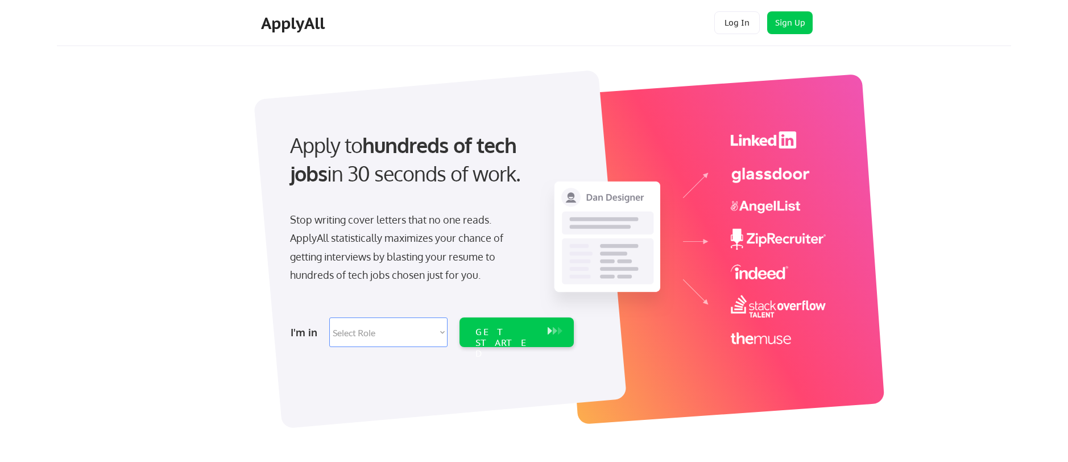
click at [414, 334] on select "Select Role Software Engineering Product Management Customer Success Sales UI/U…" at bounding box center [388, 332] width 118 height 30
select select ""technical_project_program_mgmt""
click at [329, 317] on select "Select Role Software Engineering Product Management Customer Success Sales UI/U…" at bounding box center [388, 332] width 118 height 30
select select ""technical_project_program_mgmt""
click at [520, 336] on div "GET STARTED" at bounding box center [506, 343] width 61 height 33
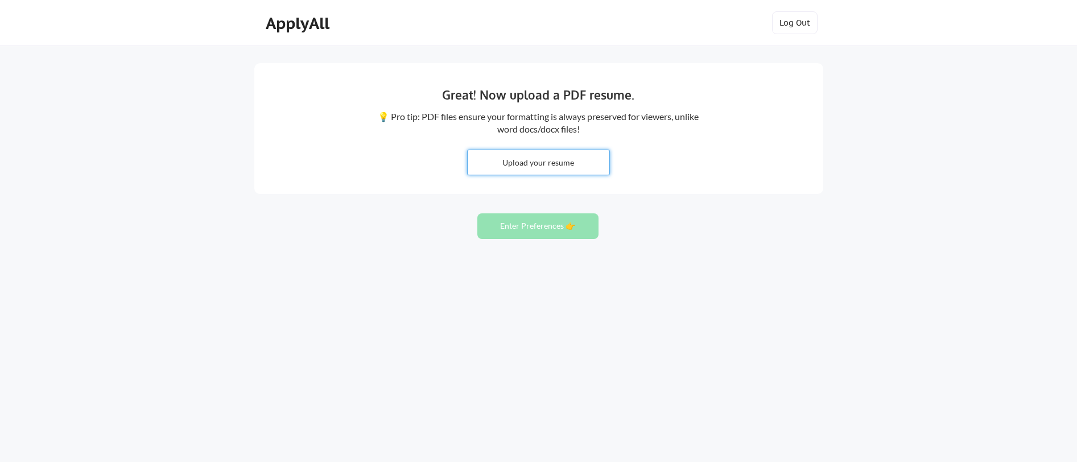
click at [521, 157] on input "file" at bounding box center [539, 162] width 142 height 24
type input "C:\fakepath\Marc Caussade - Resume 2025.pdf"
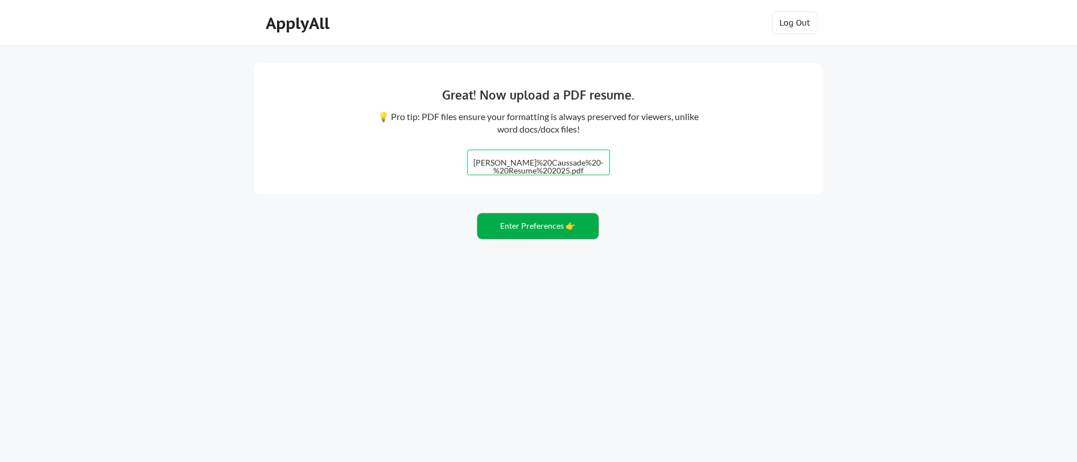
click at [539, 227] on button "Enter Preferences 👉" at bounding box center [537, 226] width 121 height 26
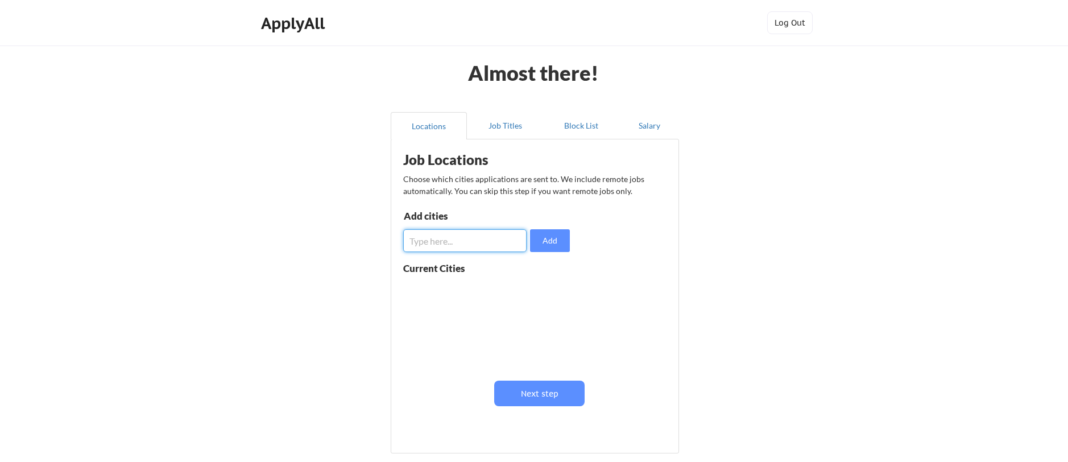
click at [445, 239] on input "input" at bounding box center [464, 240] width 123 height 23
type input "[GEOGRAPHIC_DATA]"
click at [561, 245] on button "Add" at bounding box center [550, 240] width 40 height 23
click at [484, 244] on input "input" at bounding box center [464, 240] width 123 height 23
type input "[GEOGRAPHIC_DATA]"
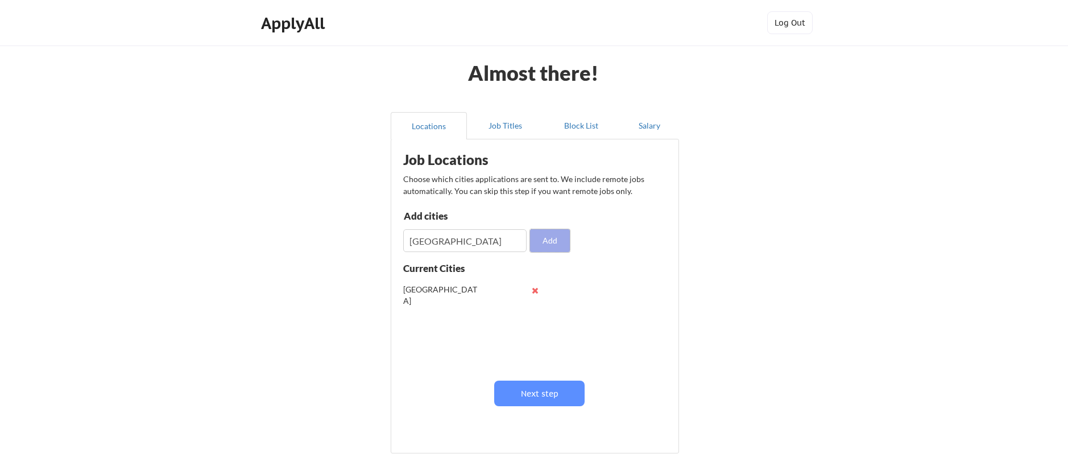
click at [548, 245] on button "Add" at bounding box center [550, 240] width 40 height 23
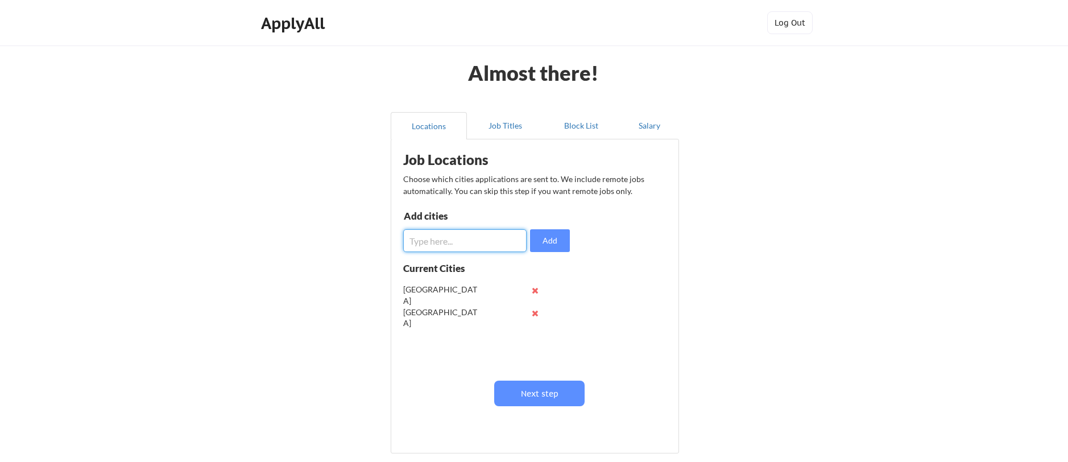
click at [487, 239] on input "input" at bounding box center [464, 240] width 123 height 23
type input "[GEOGRAPHIC_DATA]"
click at [544, 238] on button "Add" at bounding box center [550, 240] width 40 height 23
click at [454, 244] on input "input" at bounding box center [464, 240] width 123 height 23
type input "S"
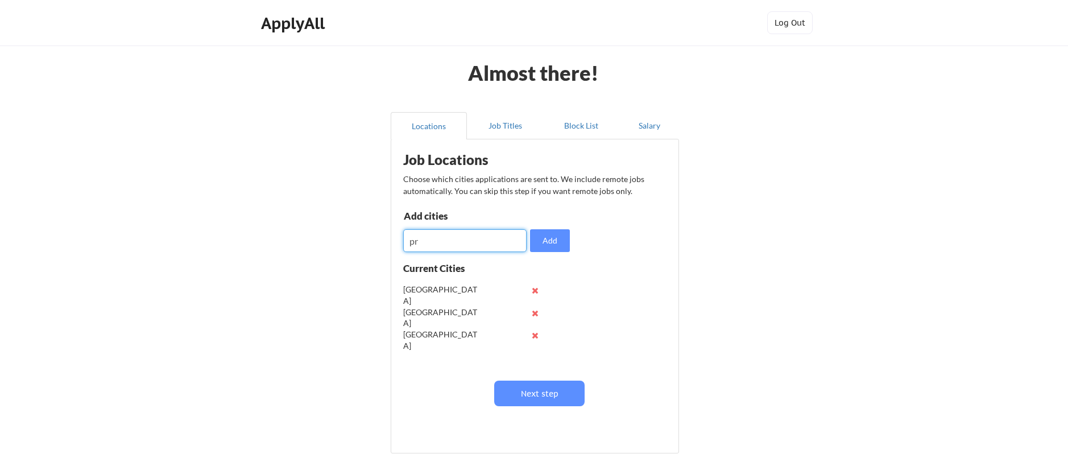
type input "p"
type input "[GEOGRAPHIC_DATA]"
click at [560, 233] on button "Add" at bounding box center [550, 240] width 40 height 23
click at [443, 243] on input "input" at bounding box center [464, 240] width 123 height 23
type input "[GEOGRAPHIC_DATA]"
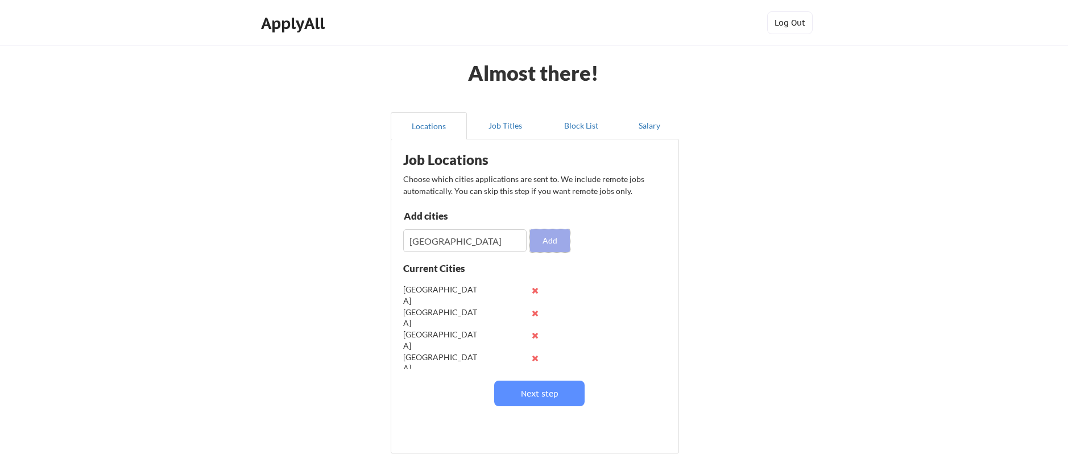
click at [548, 242] on button "Add" at bounding box center [550, 240] width 40 height 23
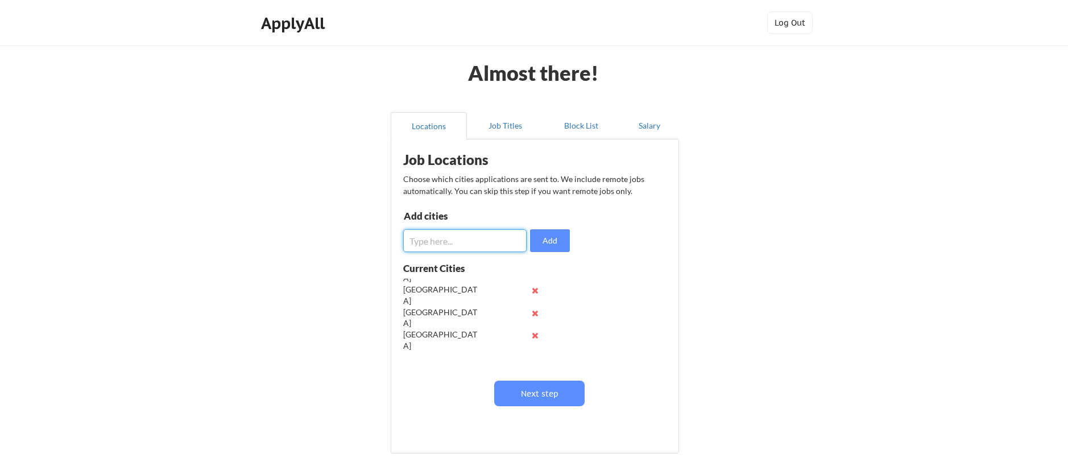
click at [445, 233] on input "input" at bounding box center [464, 240] width 123 height 23
type input "[GEOGRAPHIC_DATA]"
click at [546, 238] on button "Add" at bounding box center [550, 240] width 40 height 23
click at [481, 240] on input "input" at bounding box center [464, 240] width 123 height 23
type input "[GEOGRAPHIC_DATA]"
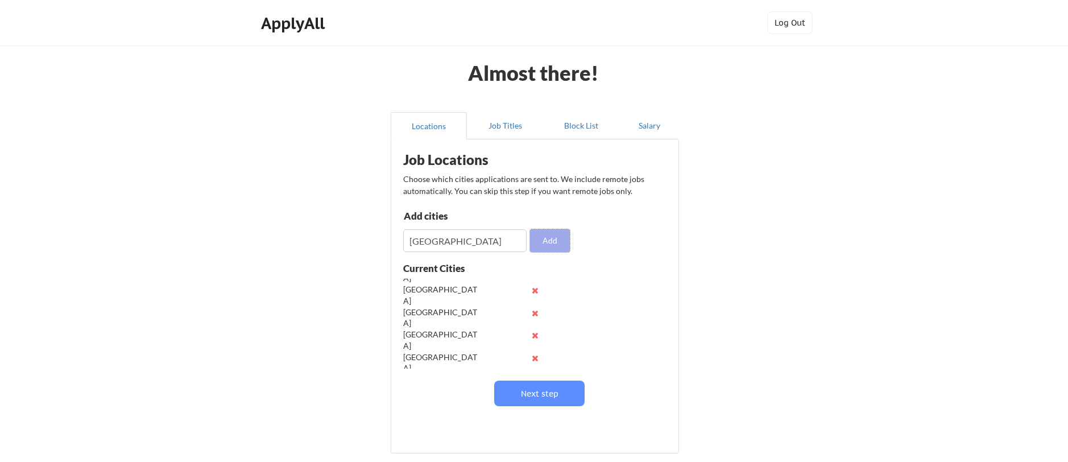
click at [562, 237] on button "Add" at bounding box center [550, 240] width 40 height 23
click at [458, 234] on input "input" at bounding box center [464, 240] width 123 height 23
type input "[GEOGRAPHIC_DATA]"
click at [553, 236] on button "Add" at bounding box center [550, 240] width 40 height 23
click at [414, 235] on input "input" at bounding box center [464, 240] width 123 height 23
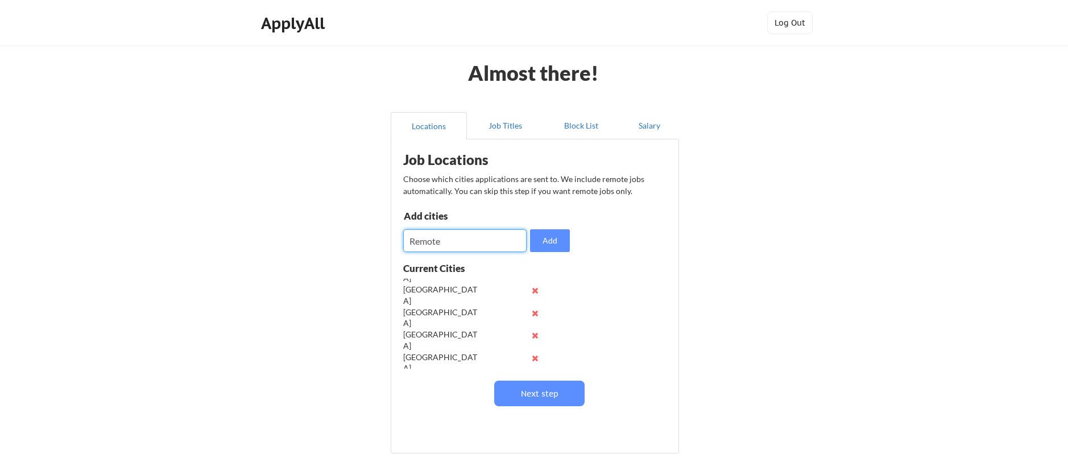
type input "Remote"
click at [572, 232] on div "Add cities Add" at bounding box center [488, 231] width 170 height 41
click at [561, 240] on button "Add" at bounding box center [550, 240] width 40 height 23
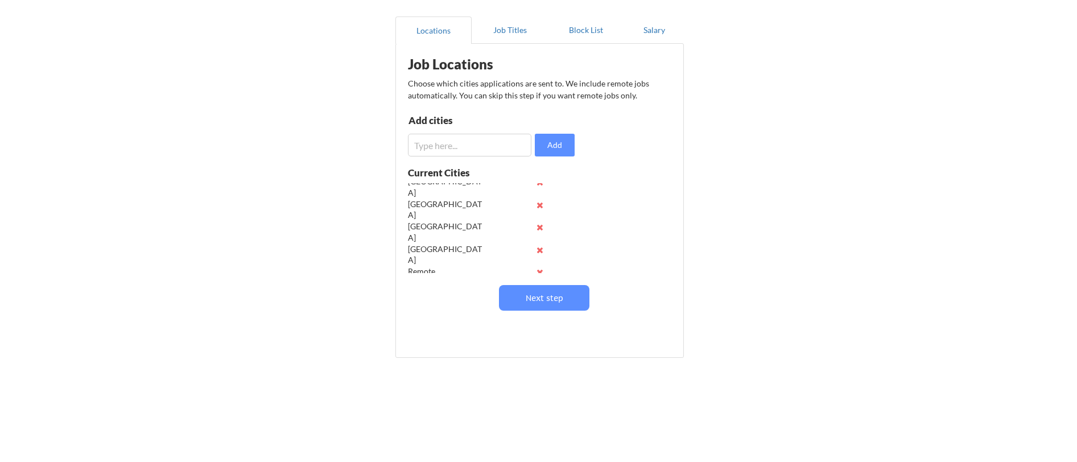
scroll to position [113, 0]
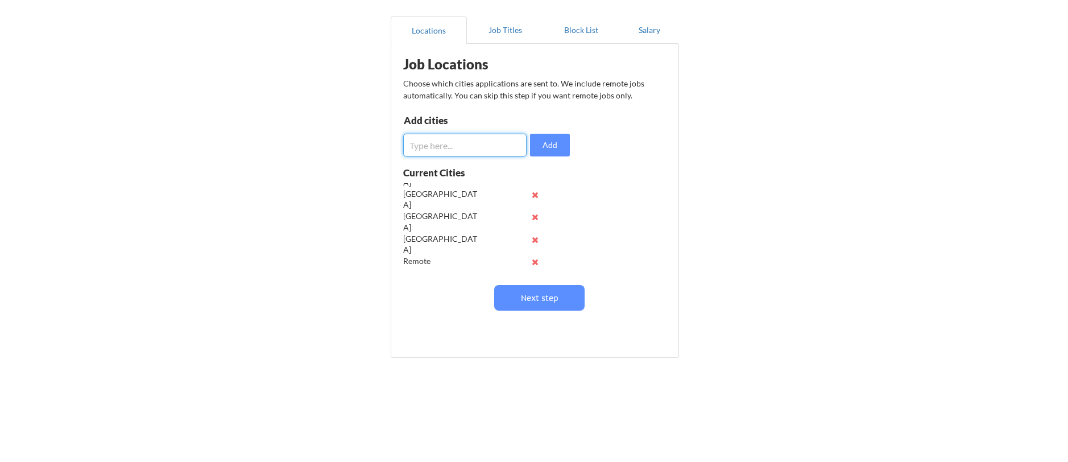
click at [461, 152] on input "input" at bounding box center [464, 145] width 123 height 23
type input "Avon"
click at [557, 148] on button "Add" at bounding box center [550, 145] width 40 height 23
click at [470, 151] on input "input" at bounding box center [464, 145] width 123 height 23
type input "Simsbury"
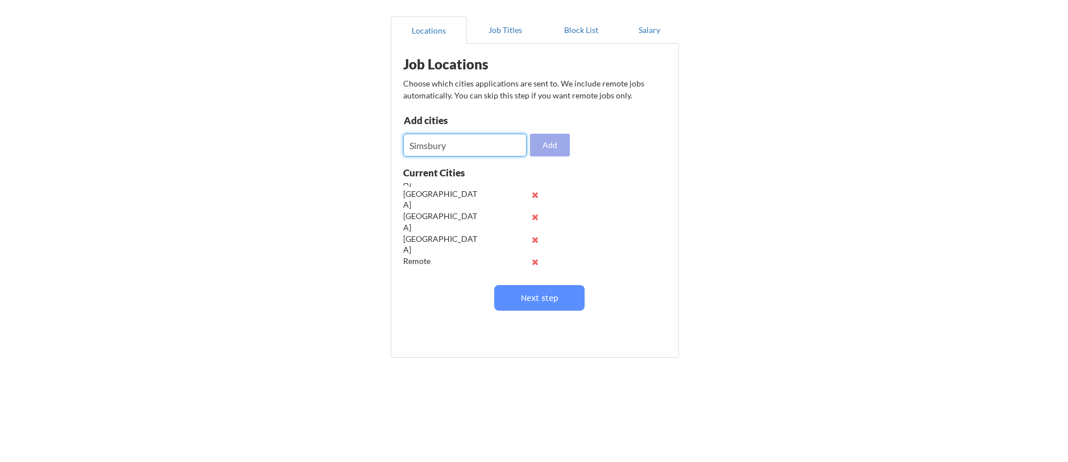
click at [549, 143] on button "Add" at bounding box center [550, 145] width 40 height 23
click at [443, 151] on input "input" at bounding box center [464, 145] width 123 height 23
type input "[GEOGRAPHIC_DATA]"
click at [562, 141] on button "Add" at bounding box center [550, 145] width 40 height 23
click at [494, 144] on input "input" at bounding box center [464, 145] width 123 height 23
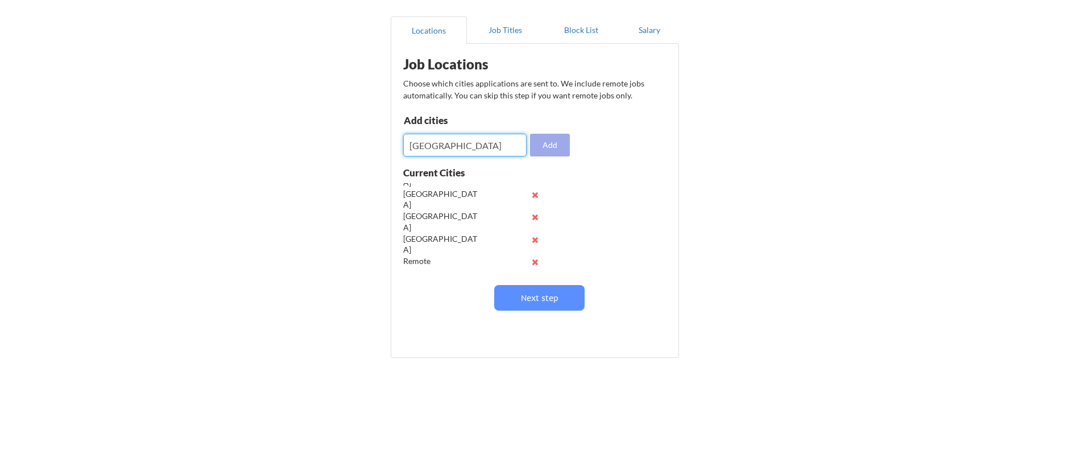
type input "[GEOGRAPHIC_DATA]"
click at [554, 141] on button "Add" at bounding box center [550, 145] width 40 height 23
click at [484, 145] on input "input" at bounding box center [464, 145] width 123 height 23
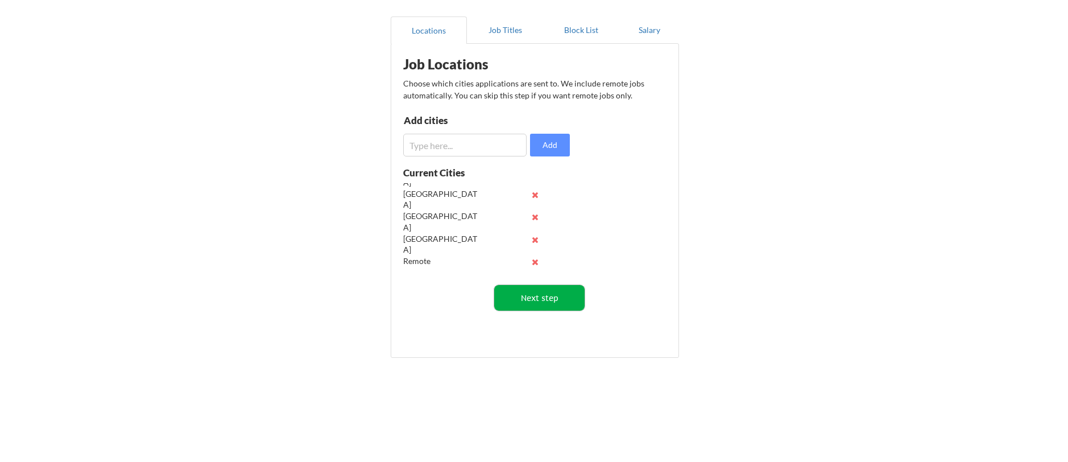
click at [549, 295] on button "Next step" at bounding box center [539, 298] width 90 height 26
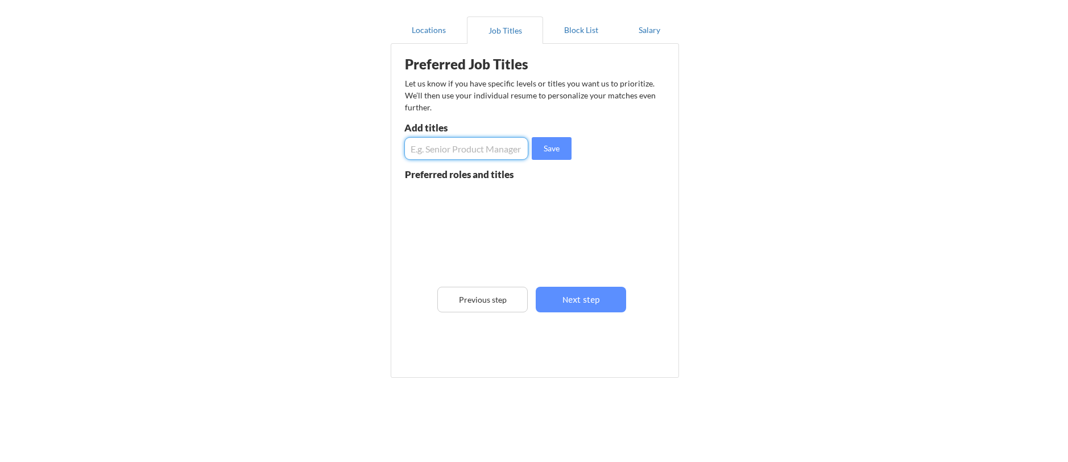
click at [481, 158] on input "input" at bounding box center [466, 148] width 124 height 23
type input "Project Manager"
click at [562, 153] on button "Save" at bounding box center [552, 148] width 40 height 23
click at [464, 150] on input "input" at bounding box center [466, 148] width 124 height 23
type input "Contract Analyst"
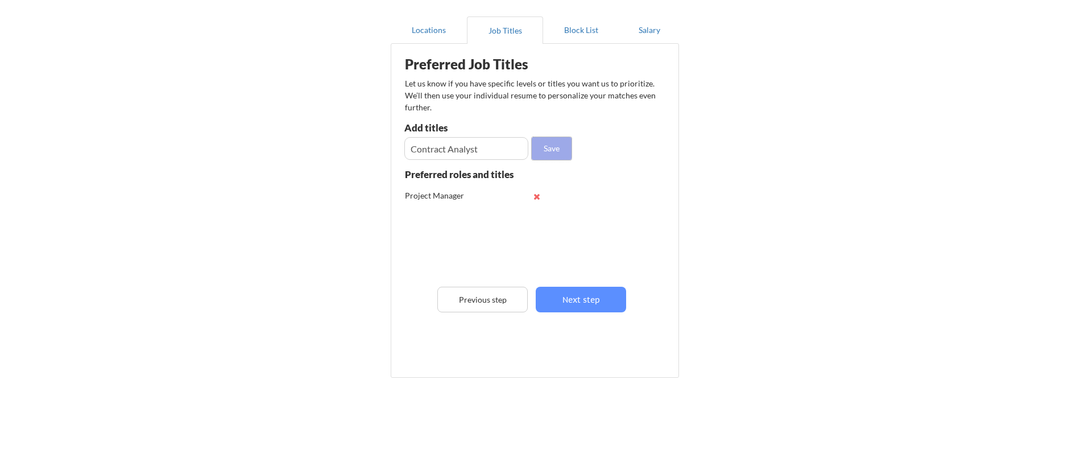
click at [548, 146] on button "Save" at bounding box center [552, 148] width 40 height 23
click at [431, 144] on input "input" at bounding box center [466, 148] width 124 height 23
type input "Contract Specialist"
click at [553, 144] on button "Save" at bounding box center [552, 148] width 40 height 23
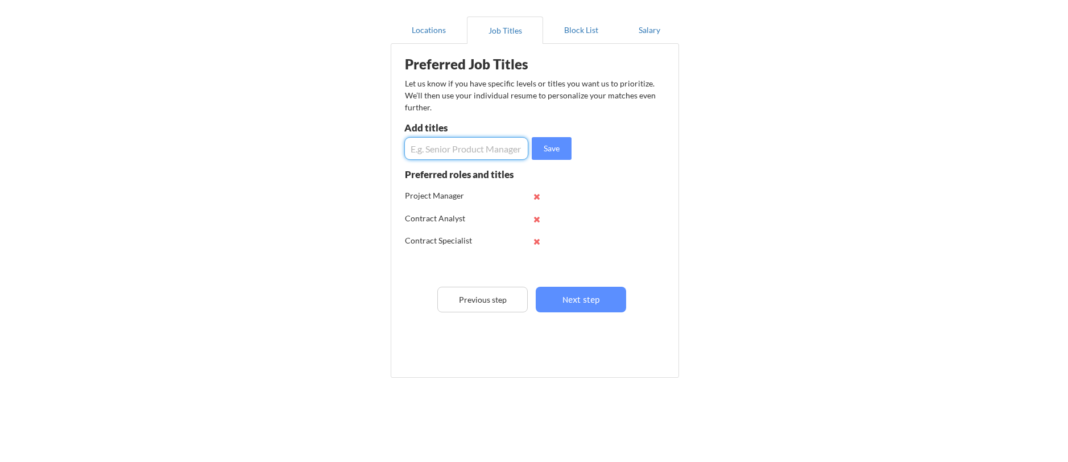
click at [463, 150] on input "input" at bounding box center [466, 148] width 124 height 23
type input "Licensing Coordinator"
click at [557, 143] on button "Save" at bounding box center [552, 148] width 40 height 23
click at [464, 144] on input "input" at bounding box center [466, 148] width 124 height 23
type input "Project Coordinator"
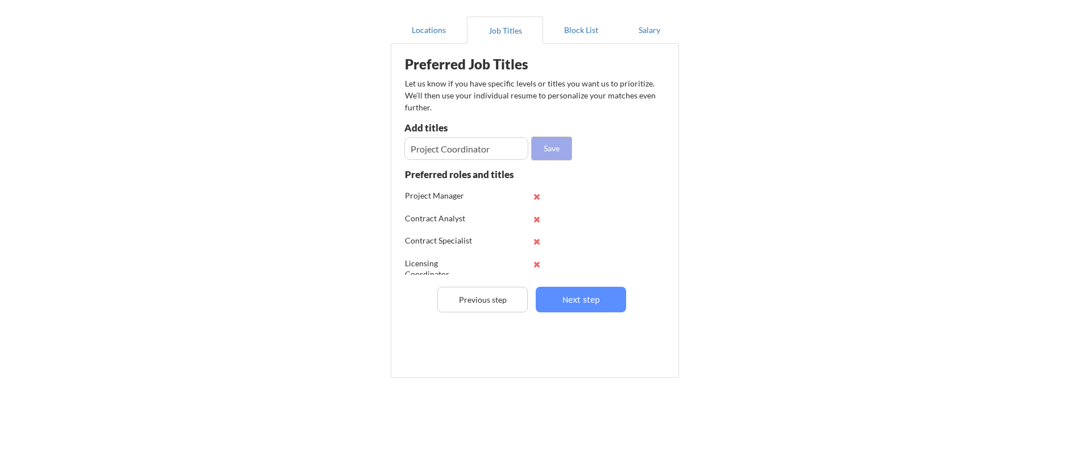
click at [562, 147] on button "Save" at bounding box center [552, 148] width 40 height 23
click at [439, 147] on input "input" at bounding box center [466, 148] width 124 height 23
type input "Localization"
click at [557, 151] on button "Save" at bounding box center [552, 148] width 40 height 23
click at [439, 141] on input "input" at bounding box center [466, 148] width 124 height 23
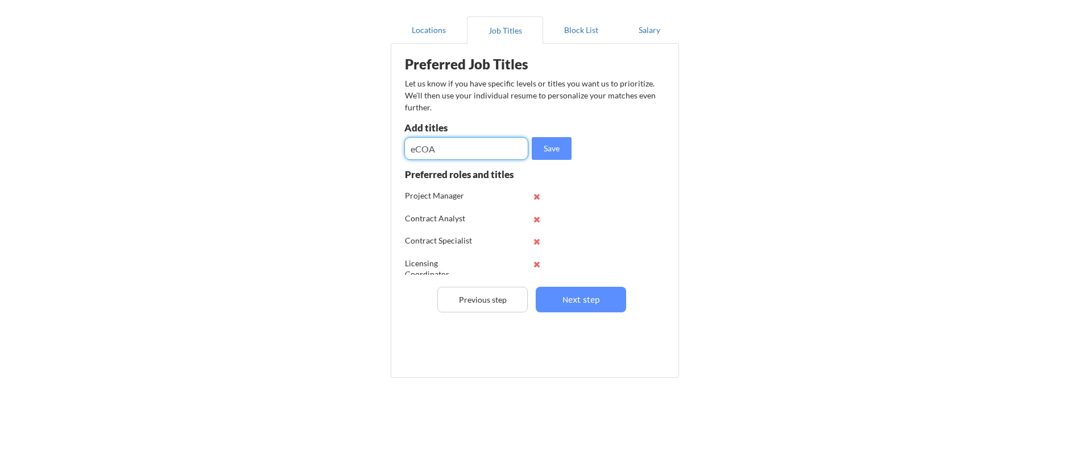
type input "eCOA"
click at [441, 145] on input "input" at bounding box center [466, 148] width 124 height 23
type input "Translation Manager"
click at [545, 151] on button "Save" at bounding box center [552, 148] width 40 height 23
click at [441, 152] on input "input" at bounding box center [466, 148] width 124 height 23
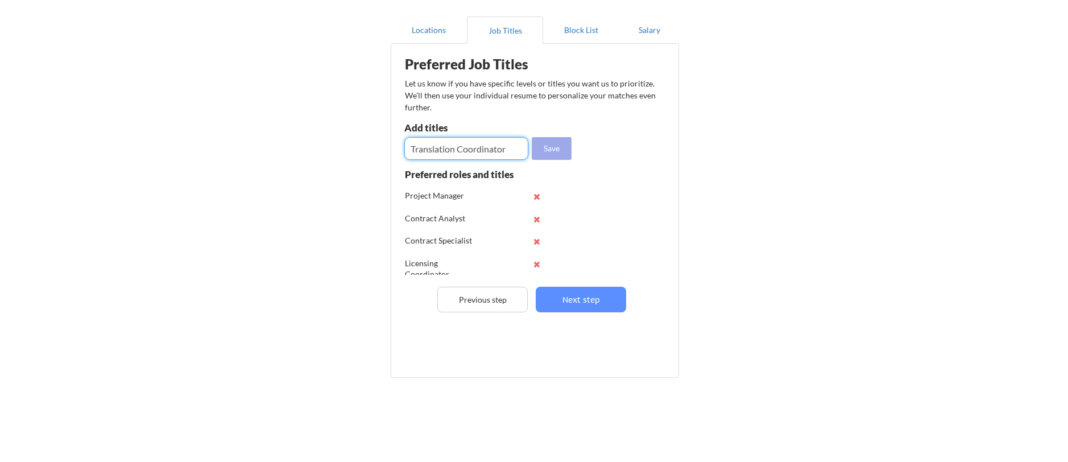
type input "Translation Coordinator"
click at [565, 146] on button "Save" at bounding box center [552, 148] width 40 height 23
click at [423, 149] on input "input" at bounding box center [466, 148] width 124 height 23
type input "Licensing Coordinator"
click at [548, 143] on button "Save" at bounding box center [552, 148] width 40 height 23
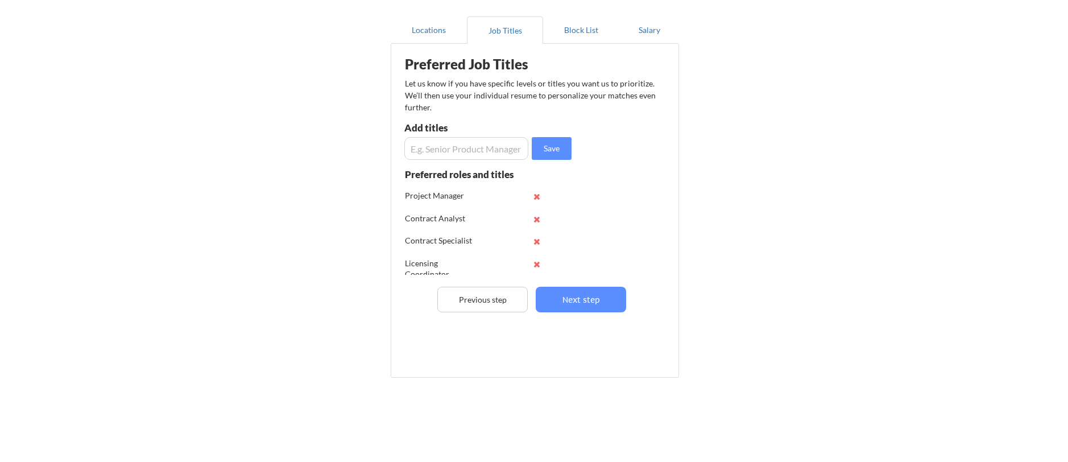
click at [475, 155] on input "input" at bounding box center [466, 148] width 124 height 23
type input "Contract Coordinator"
click at [553, 139] on button "Save" at bounding box center [552, 148] width 40 height 23
click at [570, 295] on button "Next step" at bounding box center [581, 300] width 90 height 26
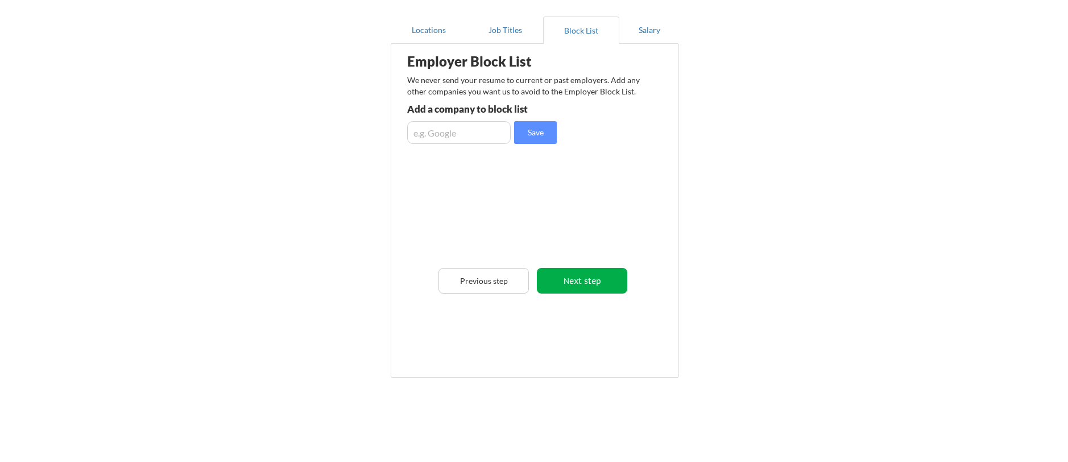
click at [584, 278] on button "Next step" at bounding box center [582, 281] width 90 height 26
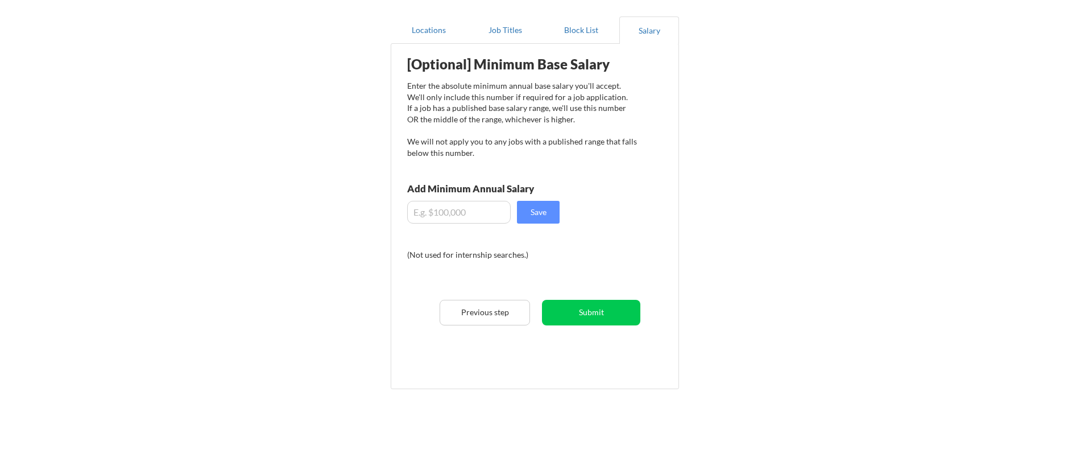
click at [451, 209] on input "input" at bounding box center [459, 212] width 104 height 23
type input "$7"
type input "$80,000"
click at [540, 218] on button "Save" at bounding box center [538, 212] width 43 height 23
click at [590, 316] on button "Submit" at bounding box center [591, 313] width 98 height 26
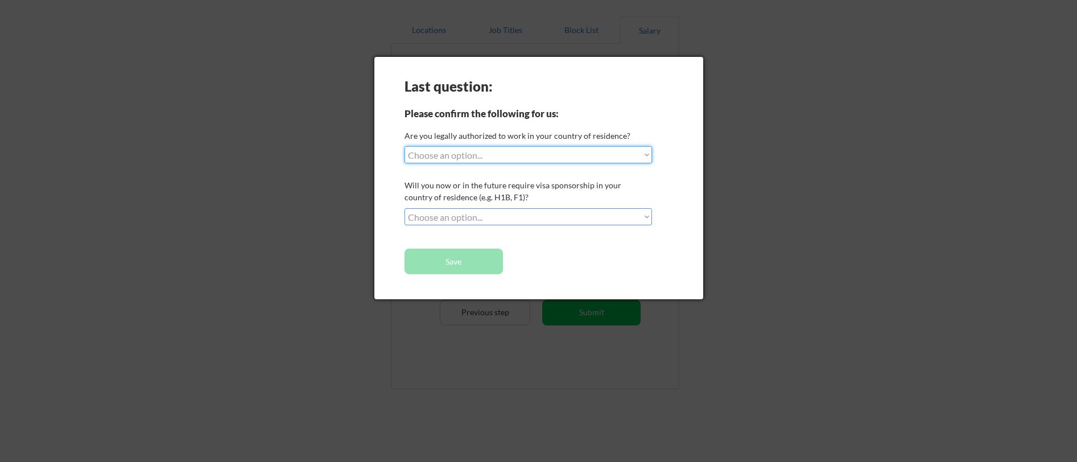
click at [541, 156] on select "Choose an option... Yes, I am a [DEMOGRAPHIC_DATA] Citizen Yes, I am a [DEMOGRA…" at bounding box center [527, 154] width 247 height 17
select select ""yes__i_am_a_[DEMOGRAPHIC_DATA]""
click at [404, 146] on select "Choose an option... Yes, I am a [DEMOGRAPHIC_DATA] Citizen Yes, I am a [DEMOGRA…" at bounding box center [527, 154] width 247 height 17
click at [510, 218] on select "Choose an option... No, I will not need sponsorship Yes, I will need sponsorship" at bounding box center [527, 216] width 247 height 17
select select ""no__i_will_not_need_sponsorship""
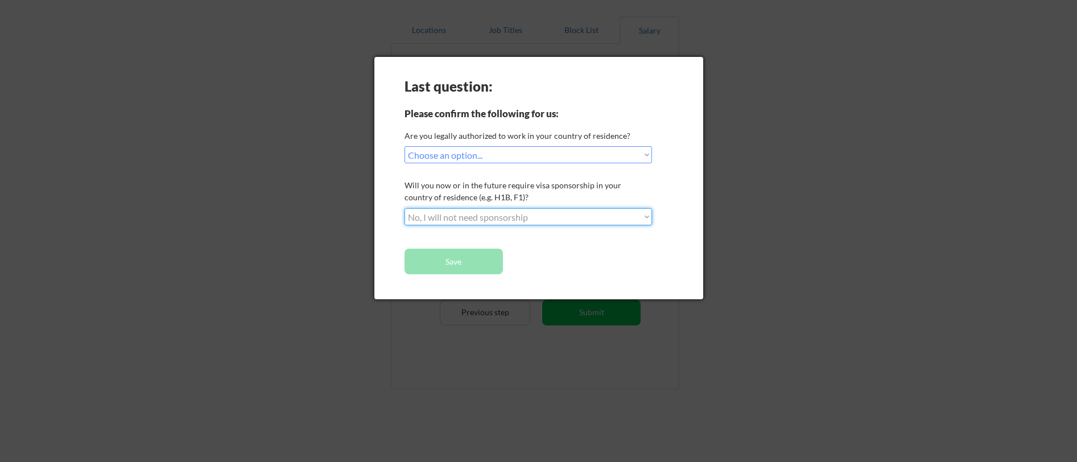
click at [404, 208] on select "Choose an option... No, I will not need sponsorship Yes, I will need sponsorship" at bounding box center [527, 216] width 247 height 17
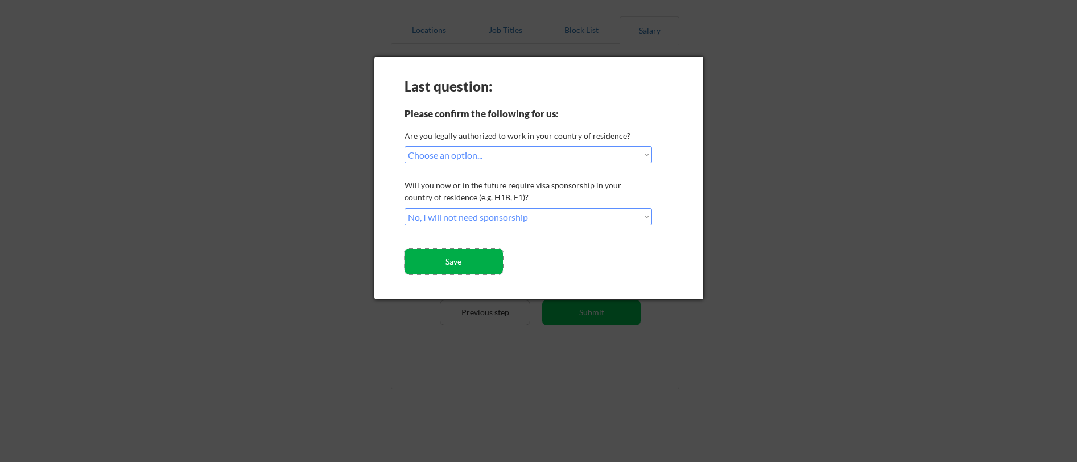
click at [467, 260] on button "Save" at bounding box center [453, 262] width 98 height 26
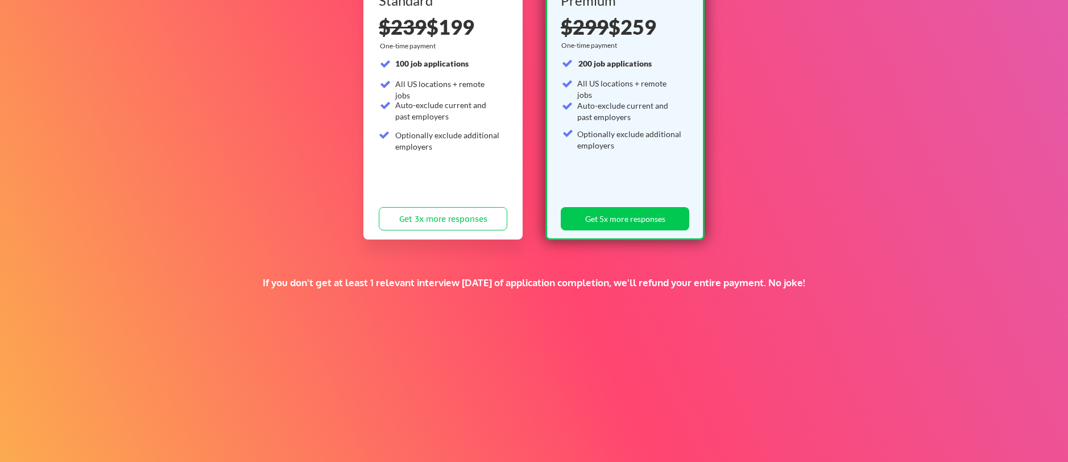
scroll to position [205, 0]
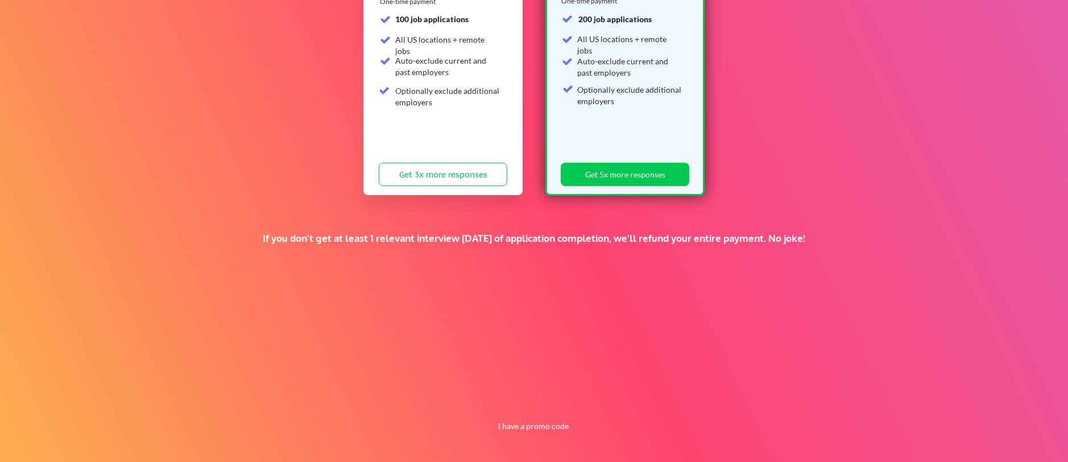
click at [276, 238] on div "If you don't get at least 1 relevant interview within 1 month of application co…" at bounding box center [534, 238] width 674 height 13
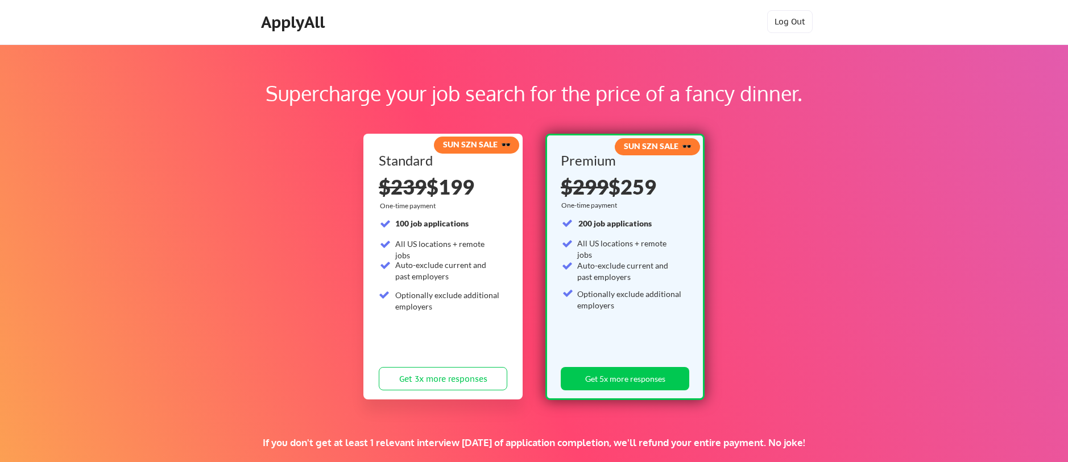
scroll to position [0, 0]
